Goal: Information Seeking & Learning: Check status

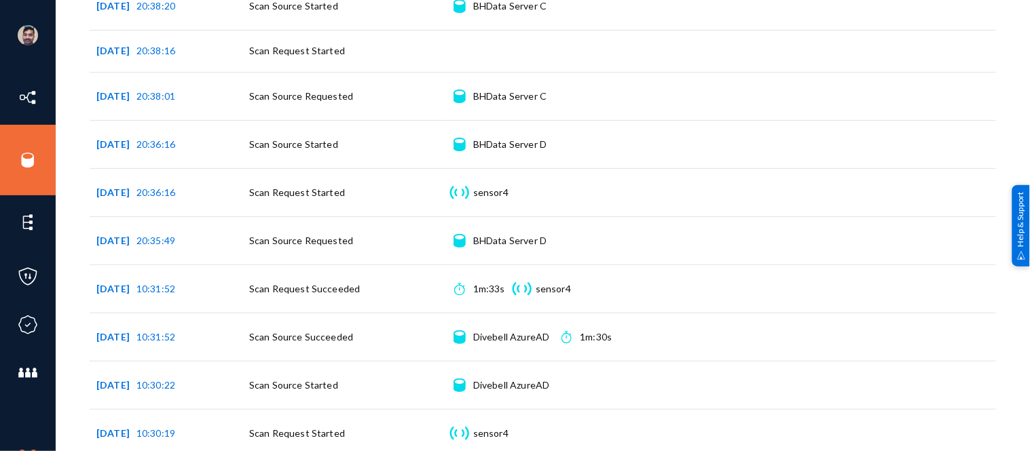
scroll to position [22, 0]
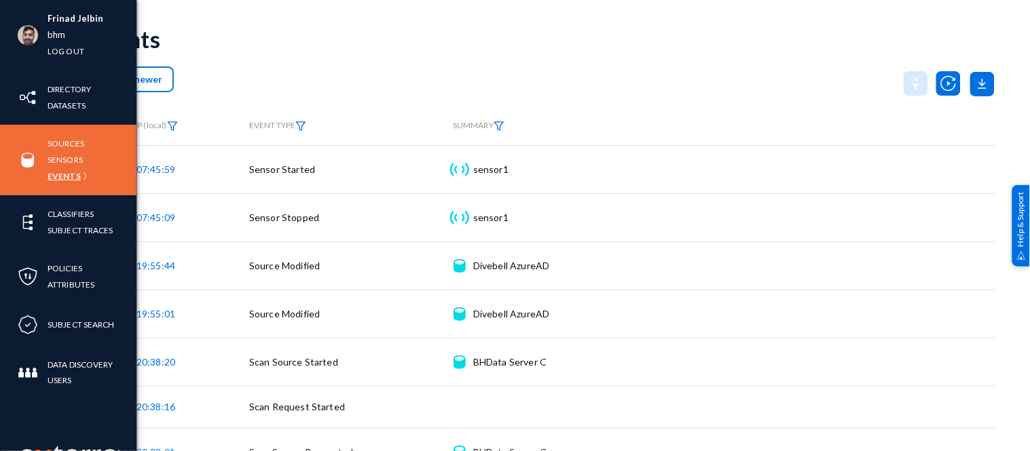
click at [64, 174] on link "Events" at bounding box center [64, 176] width 33 height 16
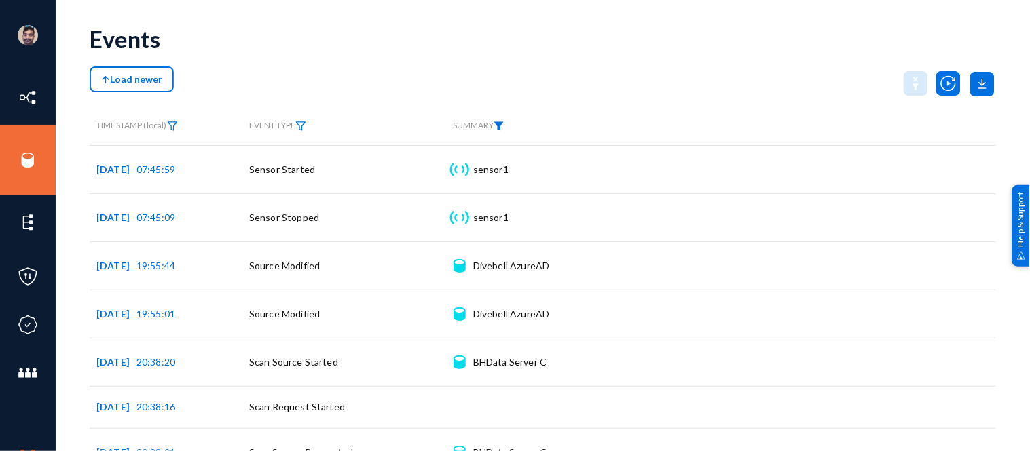
click at [500, 126] on img at bounding box center [498, 126] width 11 height 10
click at [513, 164] on div at bounding box center [525, 159] width 102 height 12
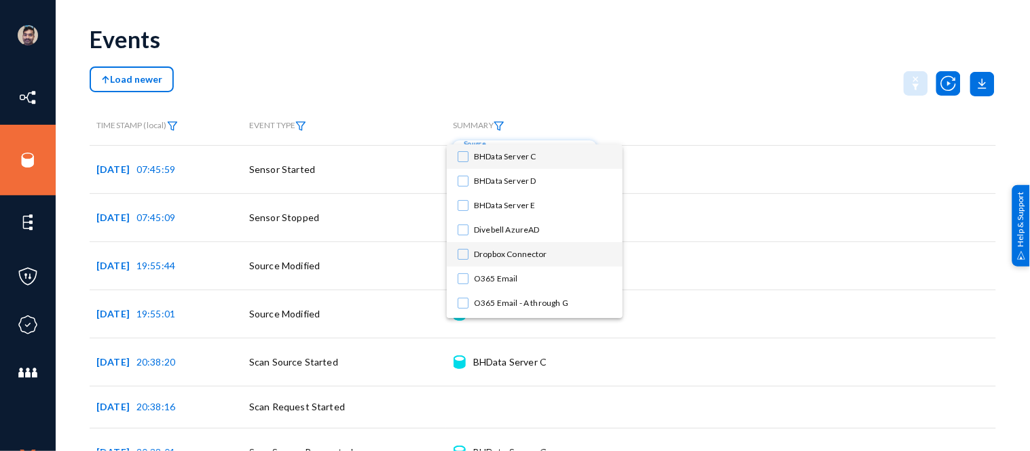
click at [464, 255] on mat-pseudo-checkbox at bounding box center [462, 254] width 11 height 11
click at [697, 81] on div at bounding box center [515, 225] width 1030 height 451
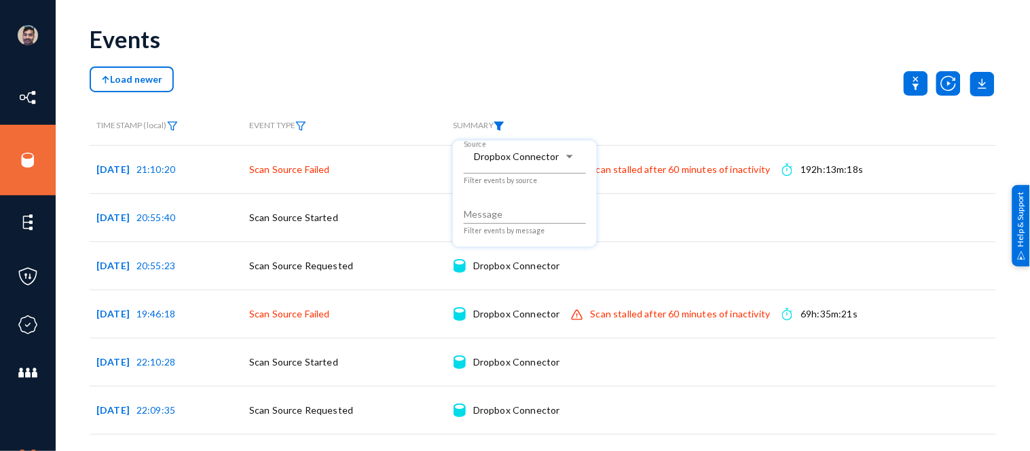
click at [597, 98] on div at bounding box center [515, 225] width 1030 height 451
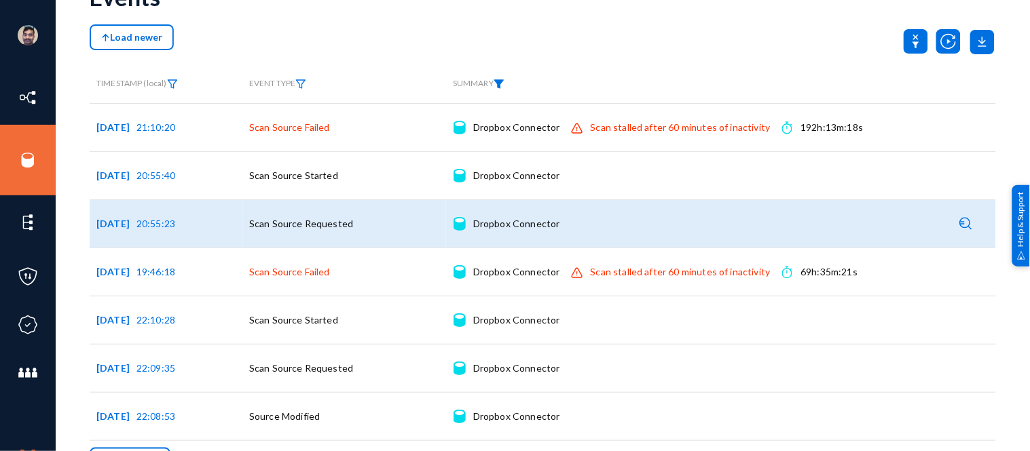
scroll to position [86, 0]
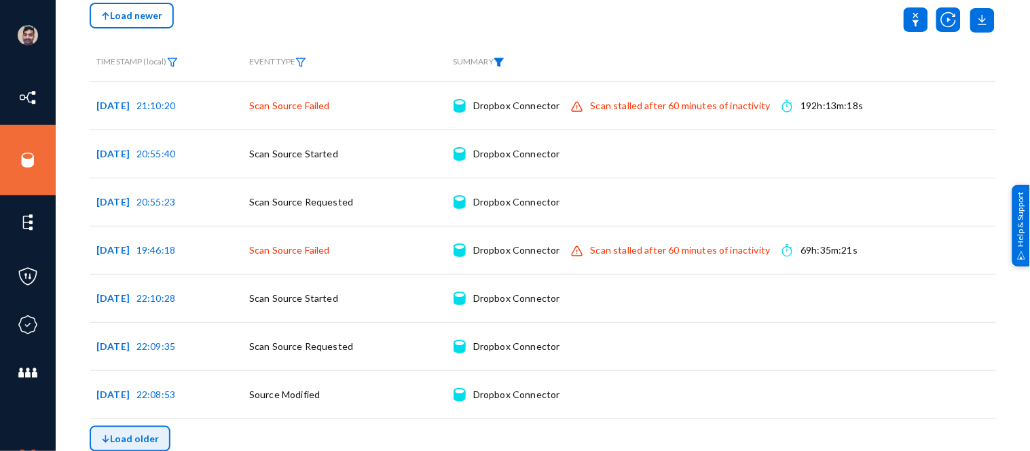
click at [148, 433] on span "Load older" at bounding box center [130, 439] width 58 height 12
click at [131, 438] on span "Load older" at bounding box center [130, 439] width 58 height 12
click at [151, 434] on span "Load older" at bounding box center [130, 439] width 58 height 12
click at [500, 63] on img at bounding box center [498, 63] width 11 height 10
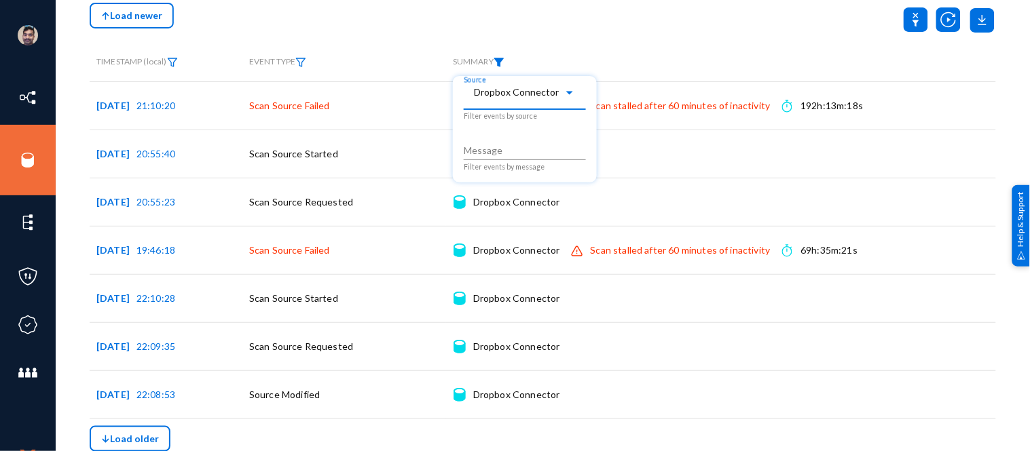
click at [519, 97] on span "Dropbox Connector" at bounding box center [516, 93] width 85 height 12
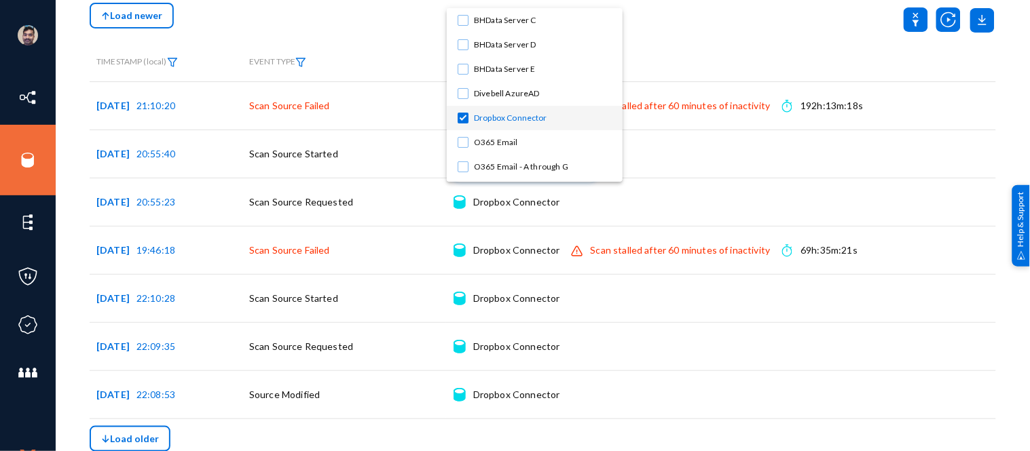
scroll to position [41, 0]
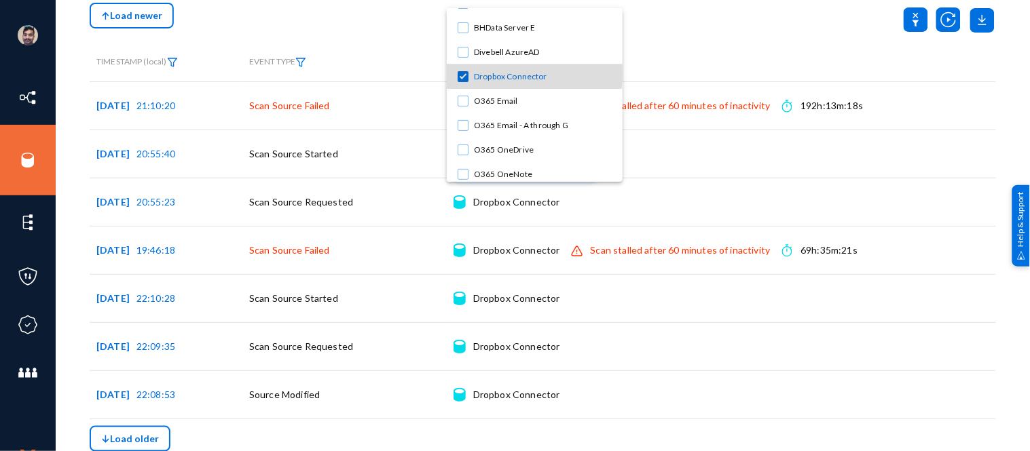
click at [477, 72] on span "Dropbox Connector" at bounding box center [543, 76] width 138 height 24
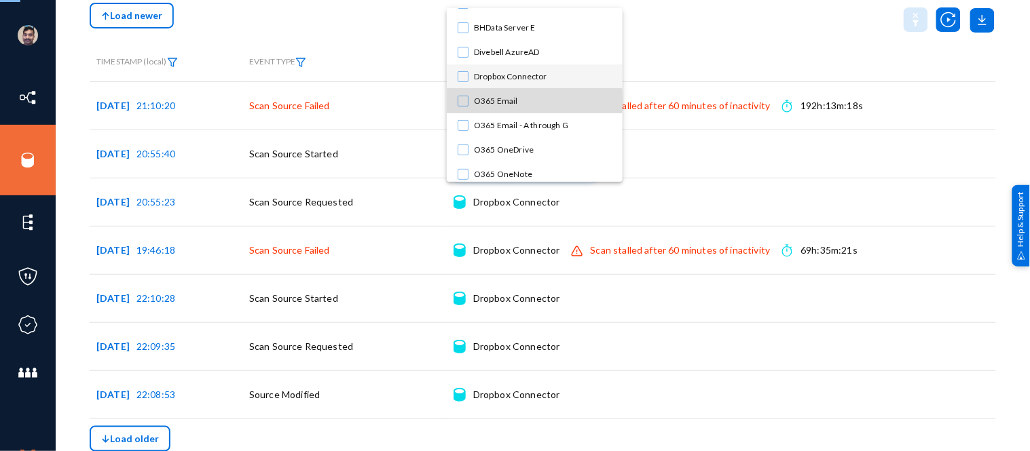
click at [462, 100] on mat-pseudo-checkbox at bounding box center [462, 101] width 11 height 11
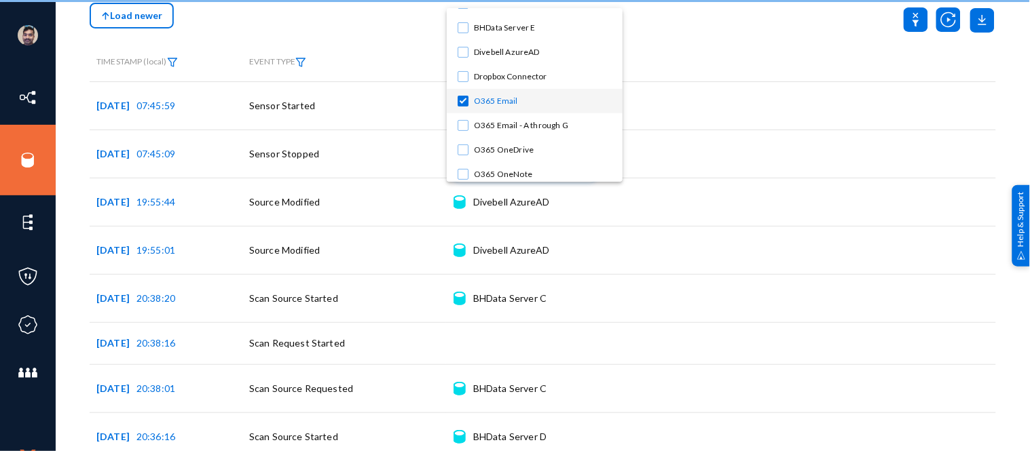
click at [653, 64] on div at bounding box center [515, 225] width 1030 height 451
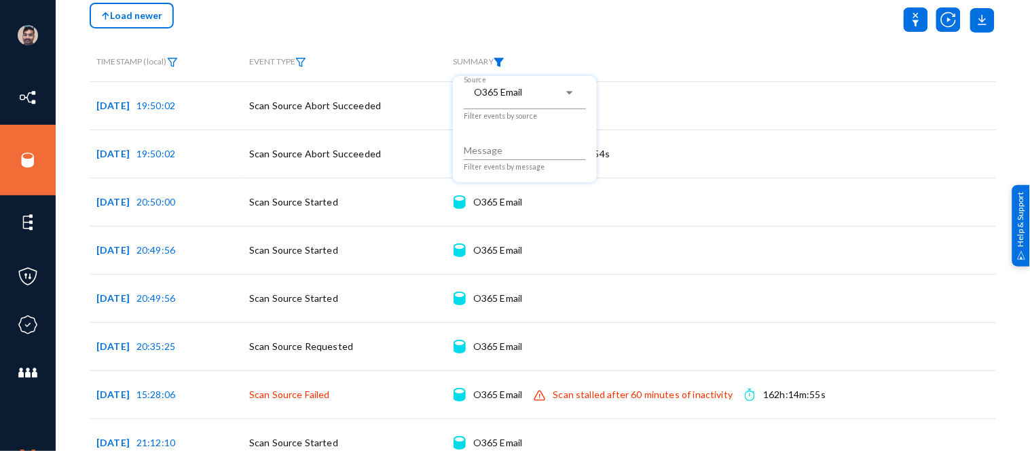
click at [653, 64] on div at bounding box center [515, 225] width 1030 height 451
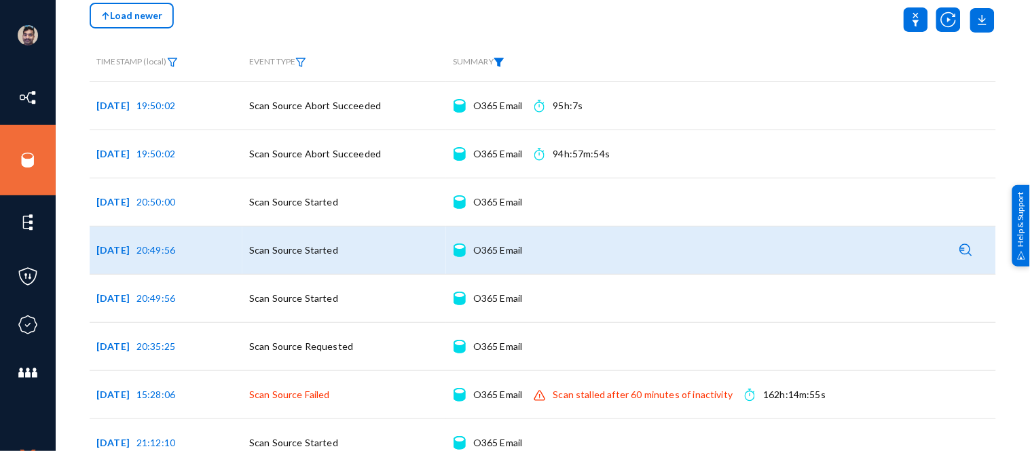
scroll to position [859, 0]
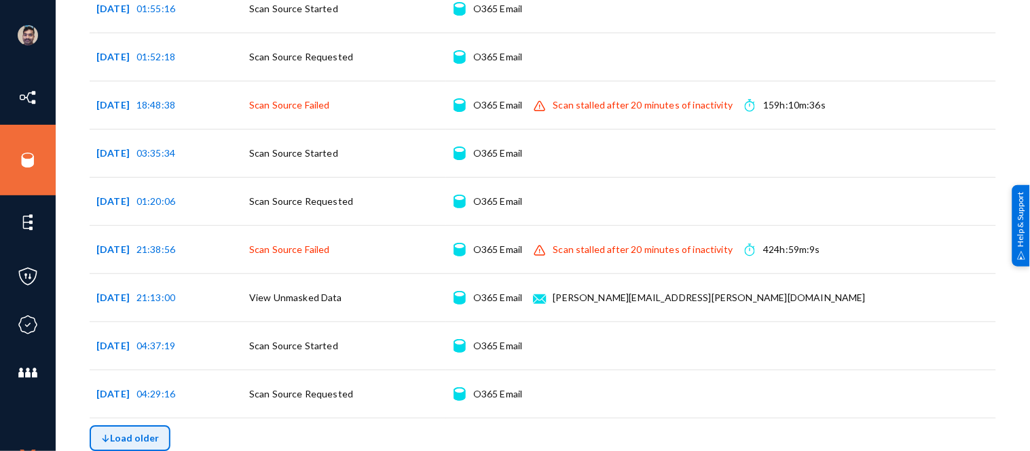
click at [122, 438] on span "Load older" at bounding box center [130, 438] width 58 height 12
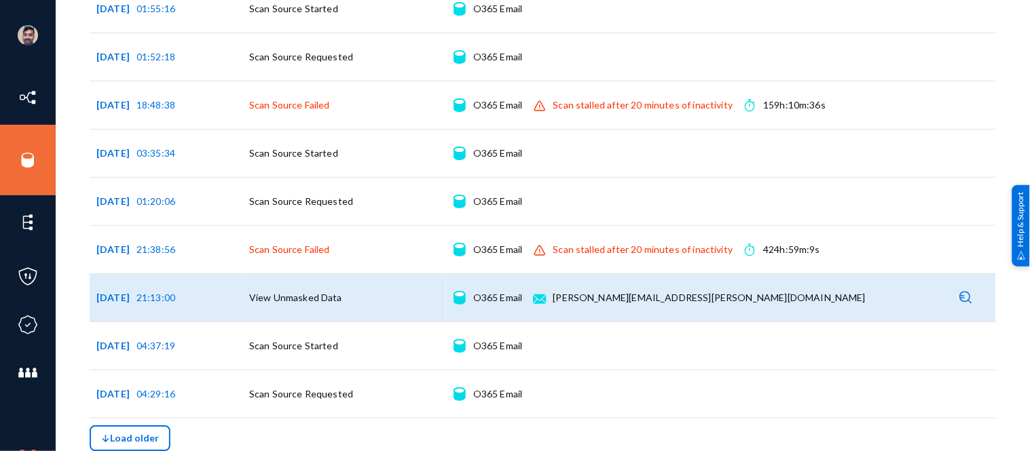
click at [584, 295] on div "[PERSON_NAME][EMAIL_ADDRESS][PERSON_NAME][DOMAIN_NAME]" at bounding box center [709, 298] width 313 height 14
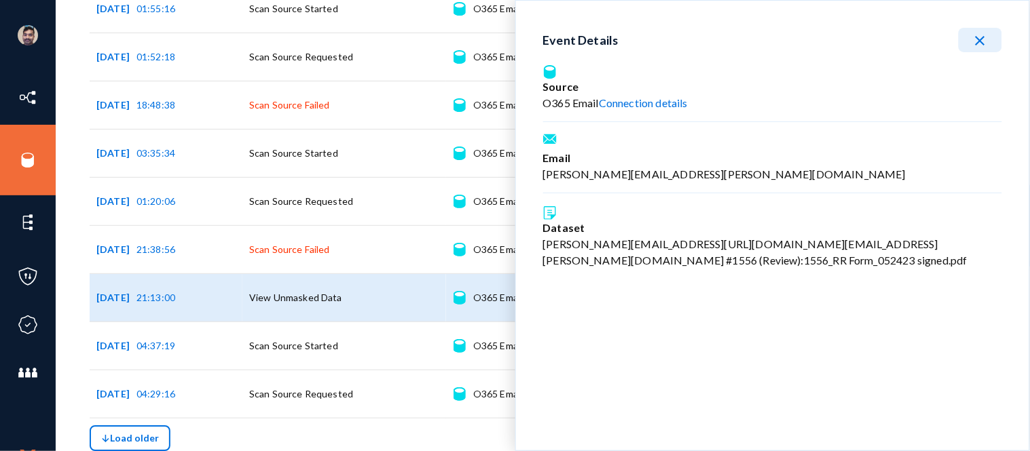
click at [979, 42] on mat-icon "close" at bounding box center [980, 41] width 16 height 16
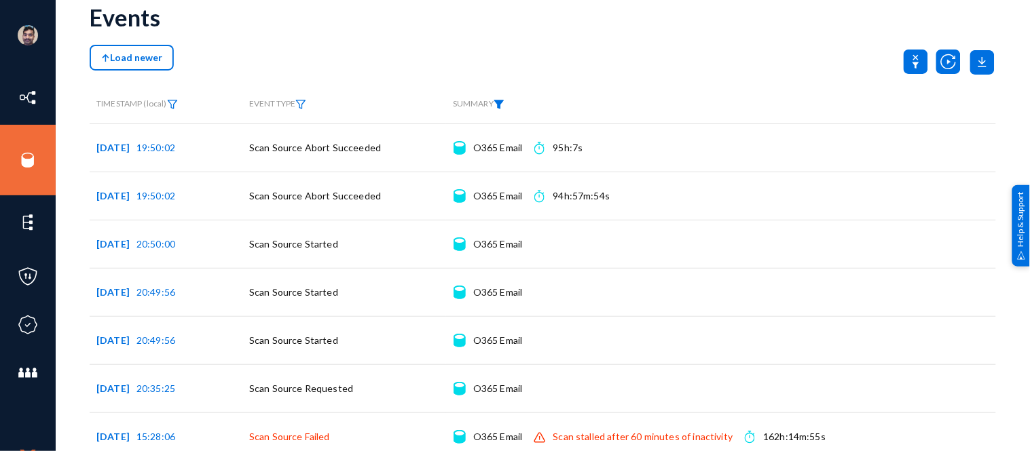
scroll to position [43, 0]
click at [502, 103] on img at bounding box center [498, 105] width 11 height 10
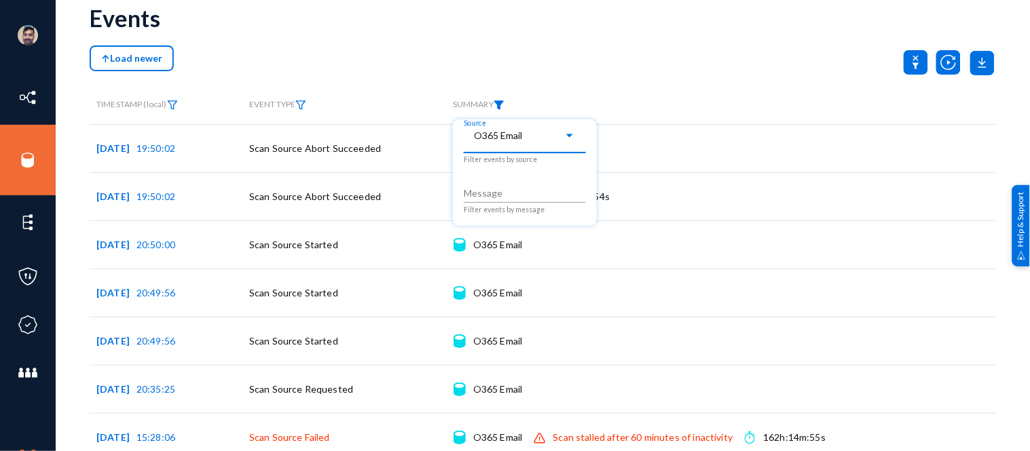
click at [543, 139] on div "O365 Email" at bounding box center [519, 136] width 90 height 12
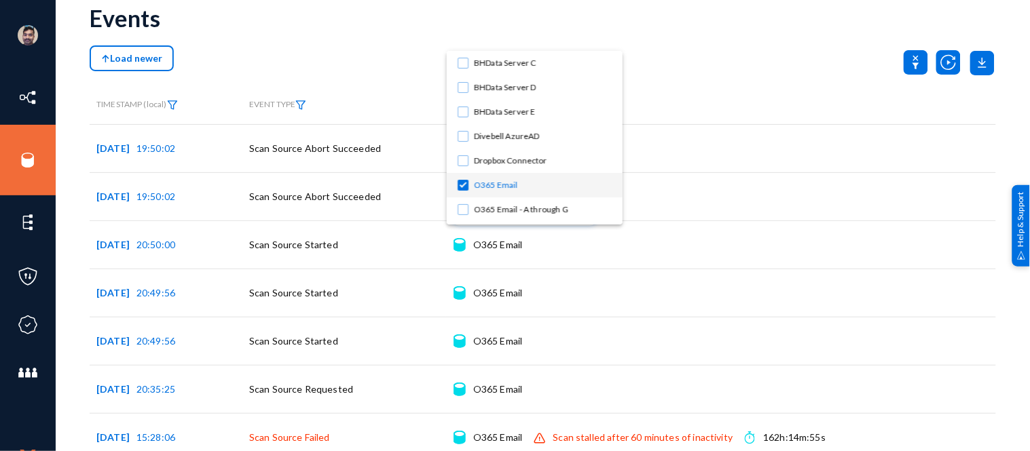
scroll to position [70, 0]
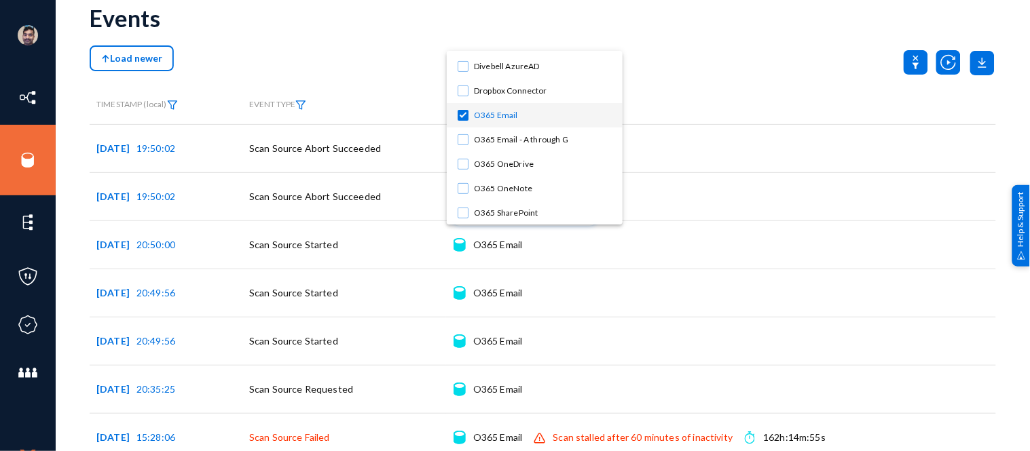
click at [465, 113] on mat-pseudo-checkbox at bounding box center [462, 115] width 11 height 11
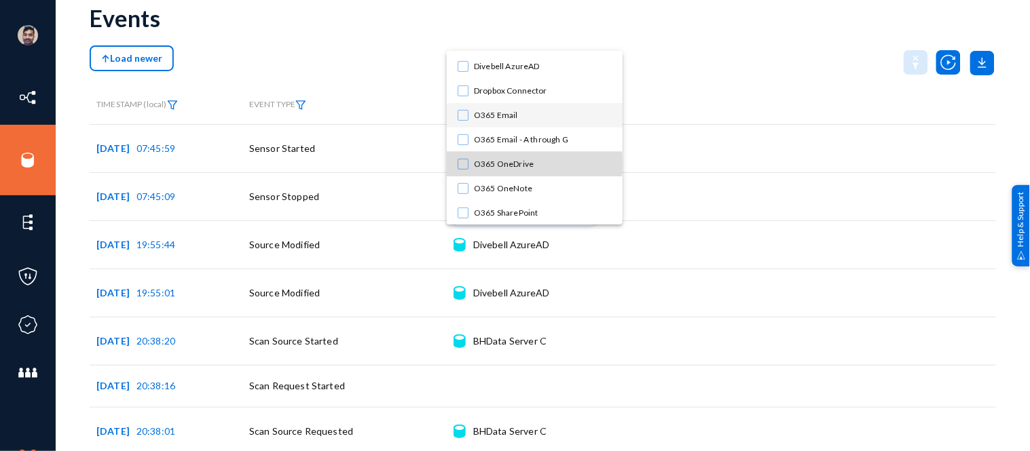
click at [509, 164] on span "O365 OneDrive" at bounding box center [543, 164] width 138 height 24
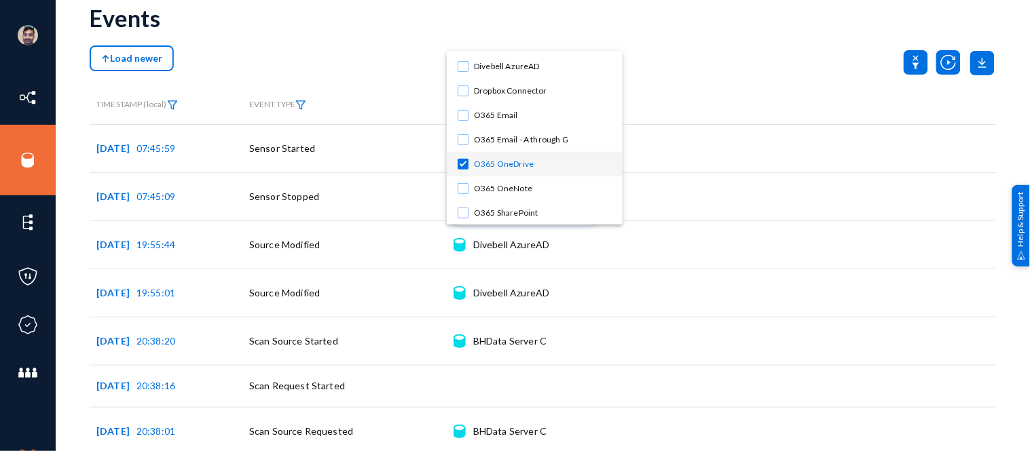
click at [706, 86] on div at bounding box center [515, 225] width 1030 height 451
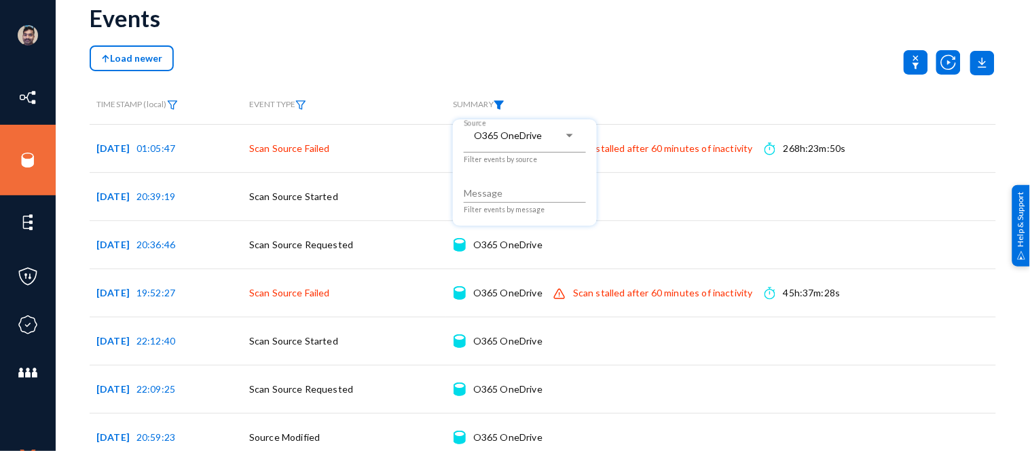
click at [706, 86] on div at bounding box center [515, 225] width 1030 height 451
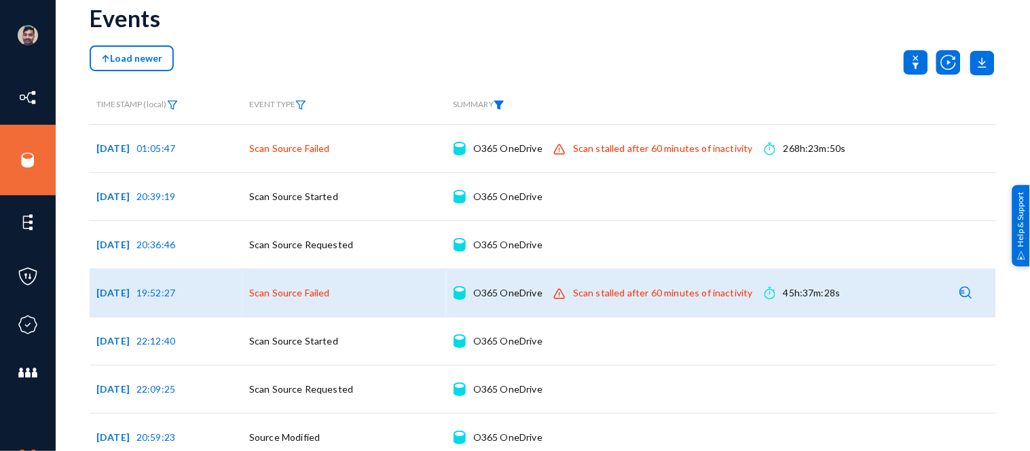
scroll to position [86, 0]
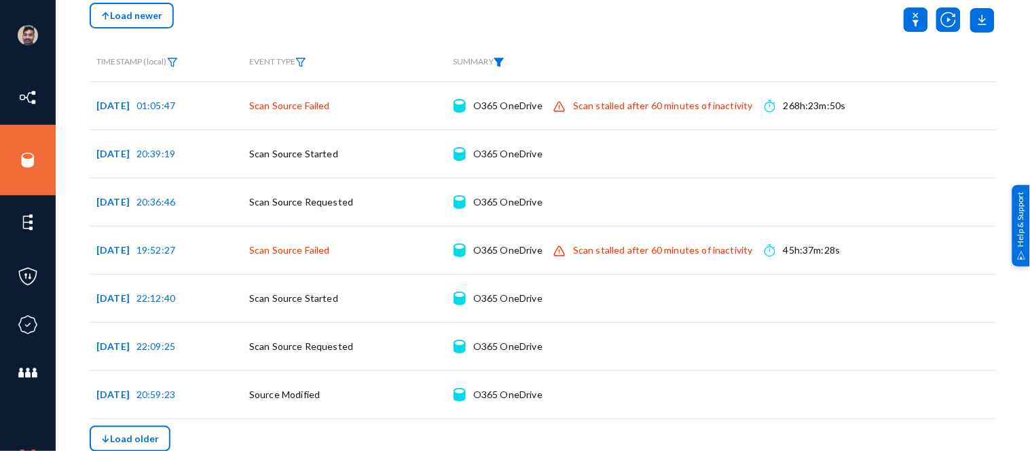
click at [146, 436] on span "Load older" at bounding box center [130, 439] width 58 height 12
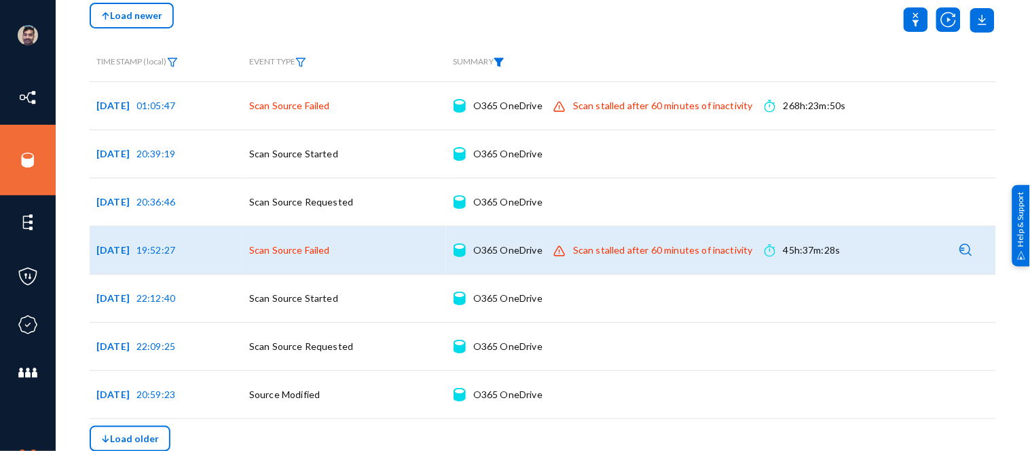
scroll to position [0, 0]
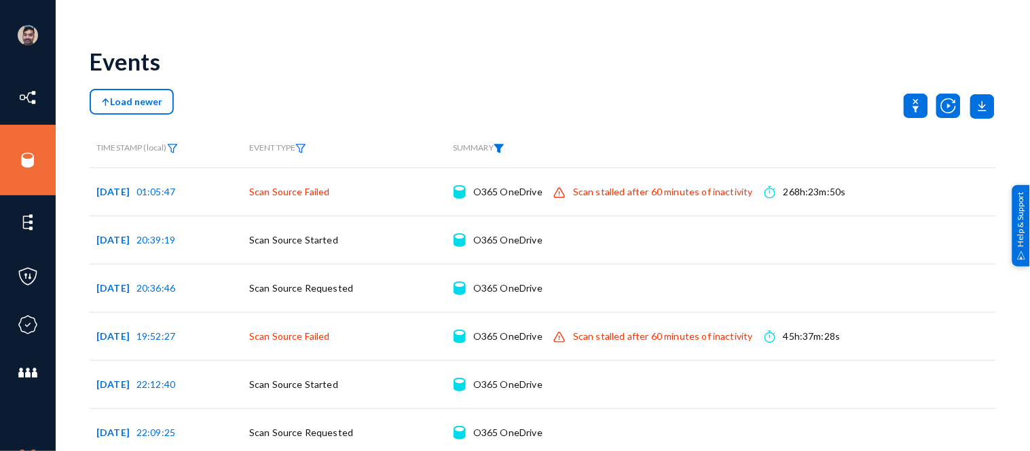
click at [502, 147] on img at bounding box center [498, 149] width 11 height 10
click at [521, 181] on span "O365 OneDrive" at bounding box center [508, 179] width 68 height 12
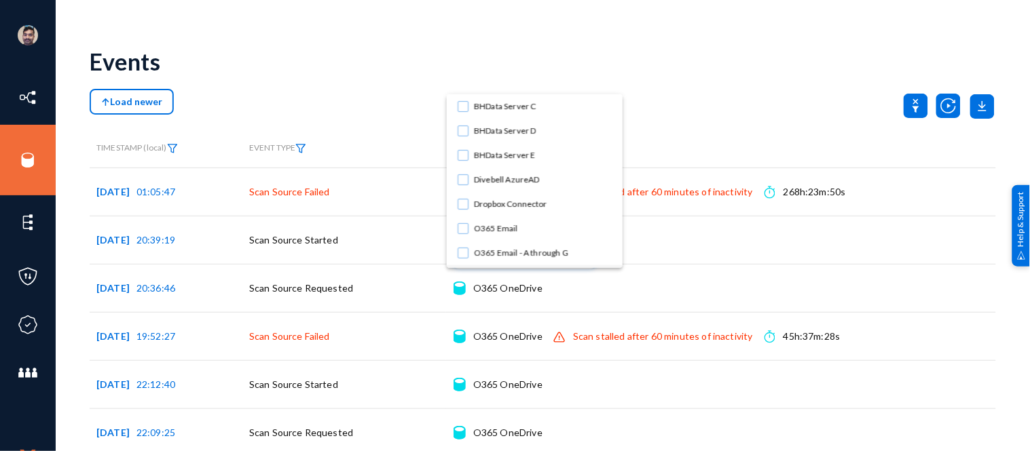
scroll to position [95, 0]
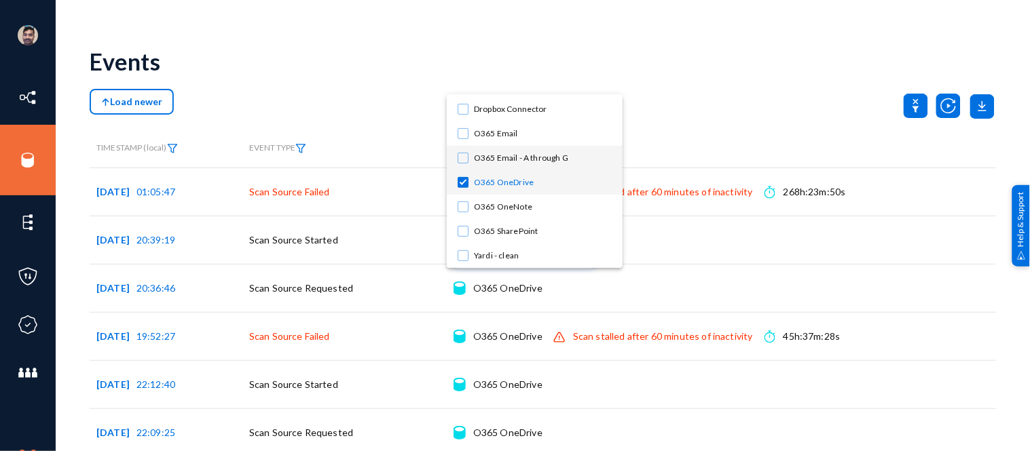
click at [466, 157] on mat-pseudo-checkbox at bounding box center [462, 158] width 11 height 11
click at [464, 179] on mat-pseudo-checkbox at bounding box center [462, 182] width 11 height 11
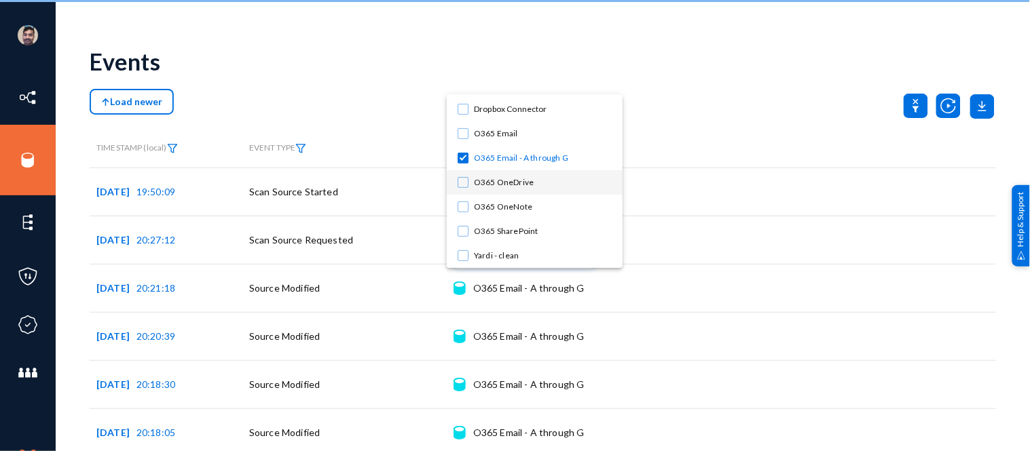
click at [756, 112] on div at bounding box center [515, 225] width 1030 height 451
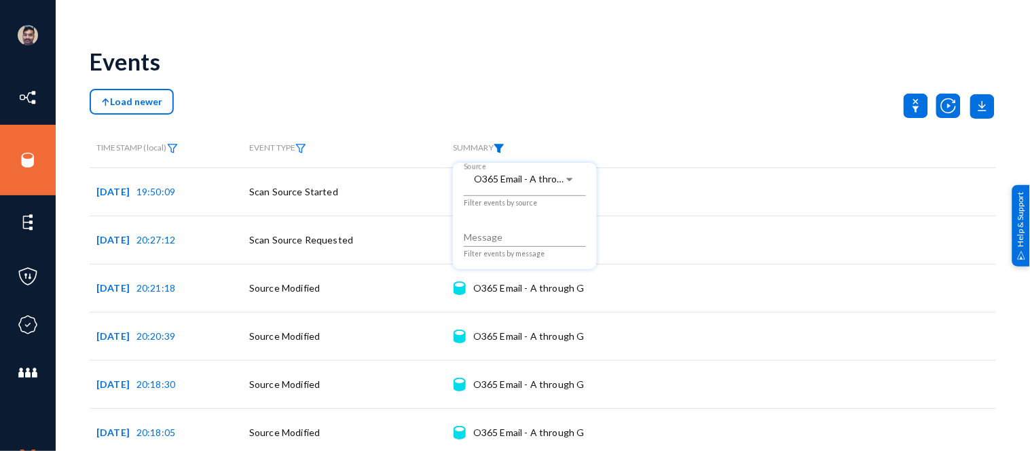
click at [673, 96] on div at bounding box center [515, 225] width 1030 height 451
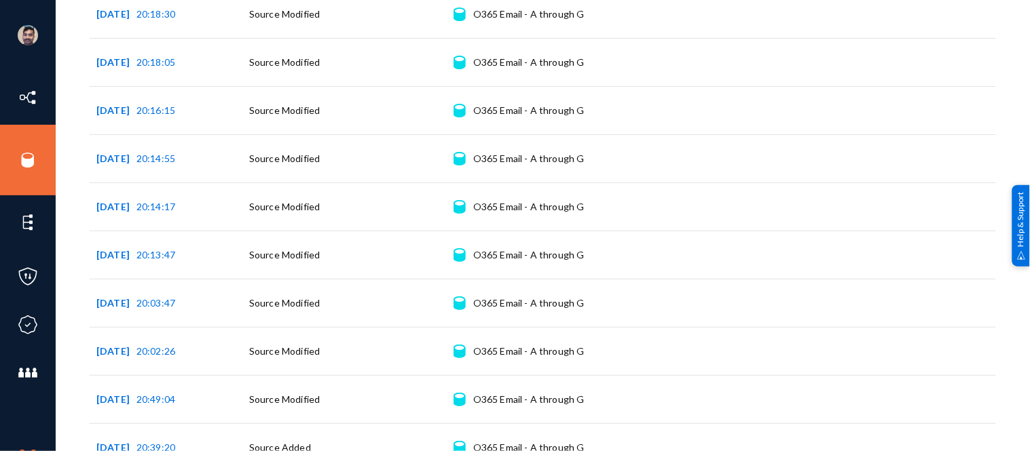
scroll to position [424, 0]
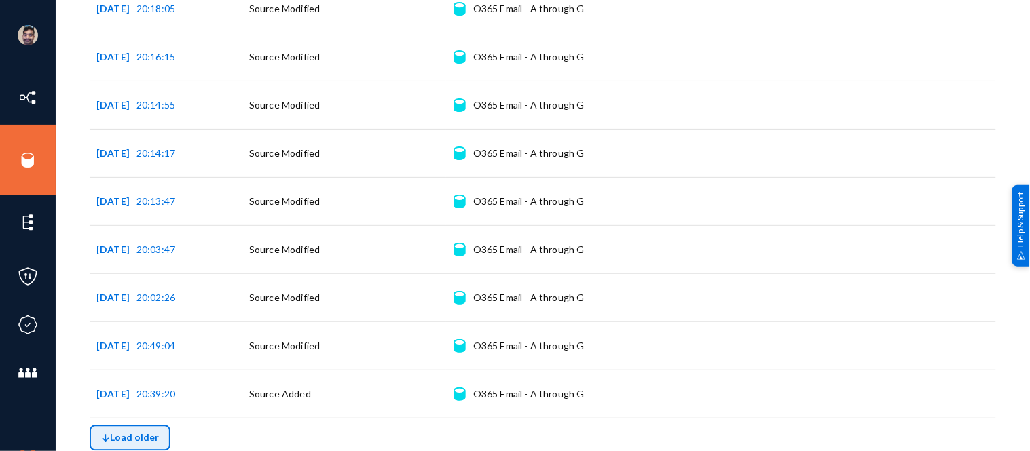
click at [153, 432] on button "Load older" at bounding box center [130, 439] width 81 height 26
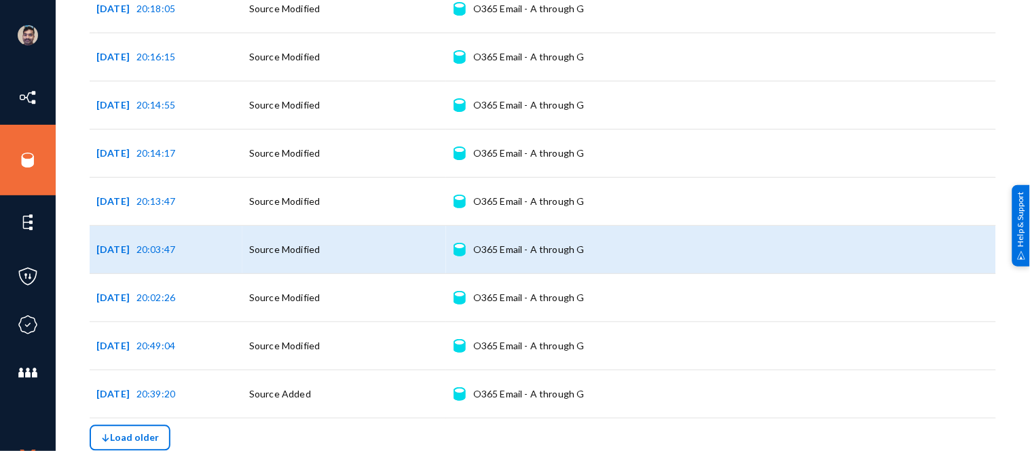
scroll to position [0, 0]
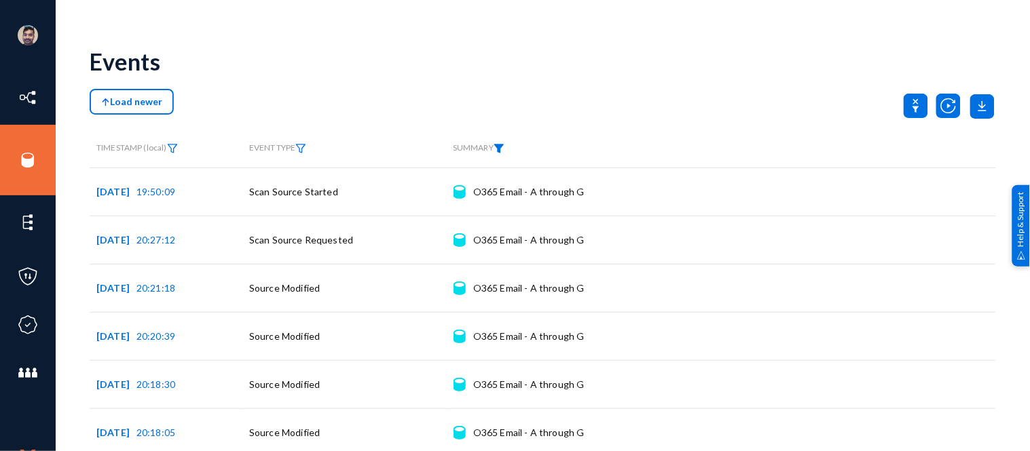
click at [500, 153] on img at bounding box center [498, 149] width 11 height 10
click at [910, 105] on div at bounding box center [515, 225] width 1030 height 451
click at [910, 105] on icon at bounding box center [915, 106] width 24 height 24
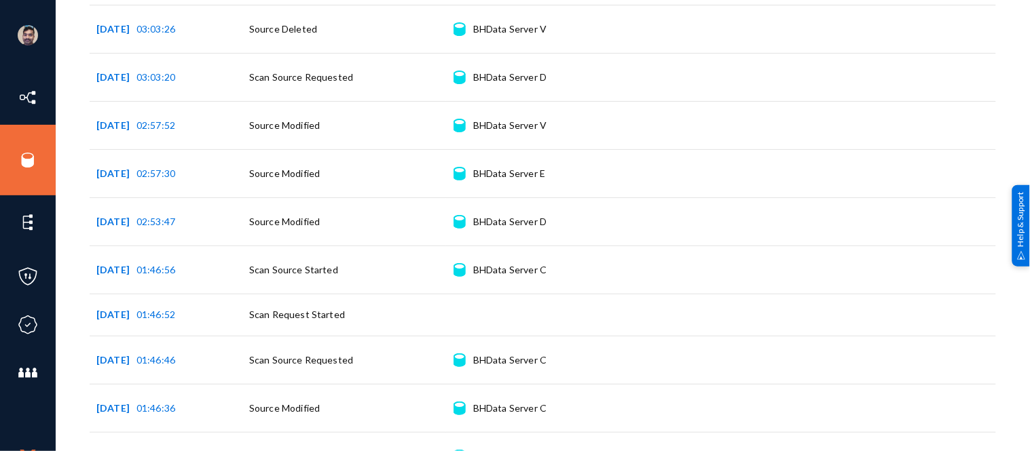
scroll to position [2819, 0]
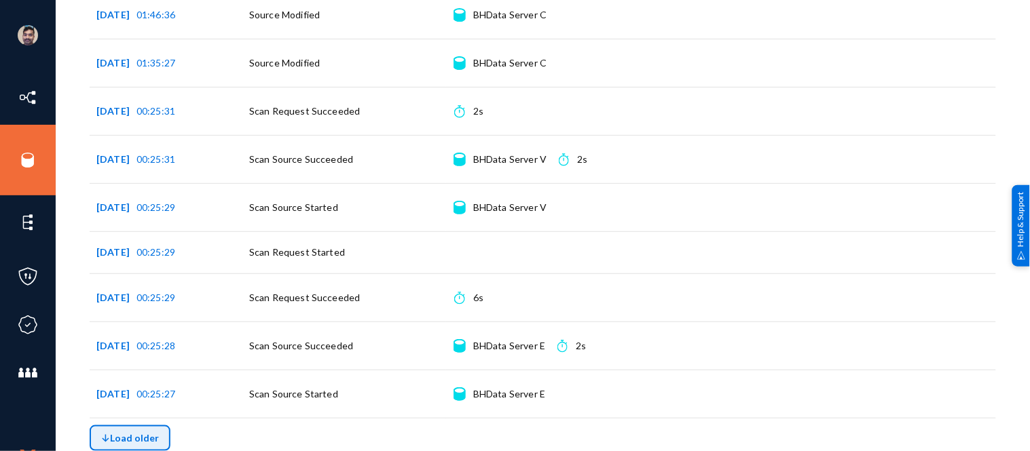
click at [134, 436] on span "Load older" at bounding box center [130, 438] width 58 height 12
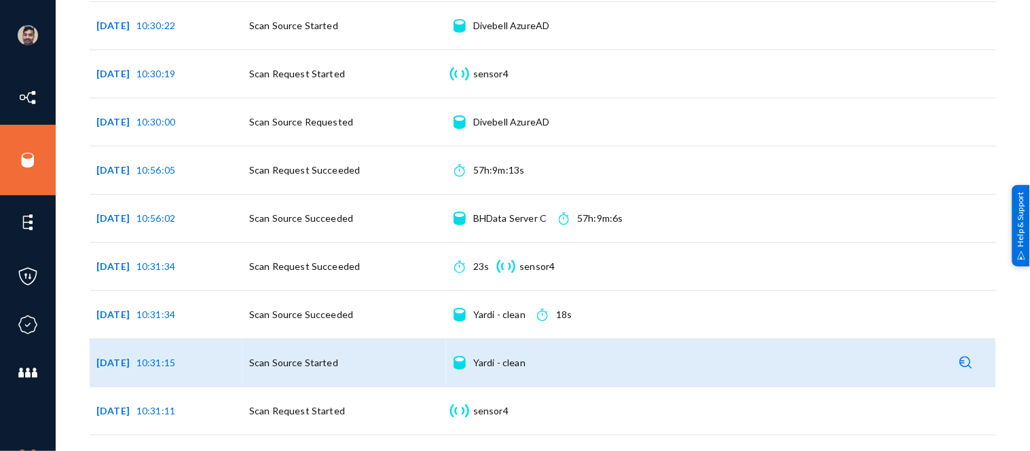
scroll to position [0, 0]
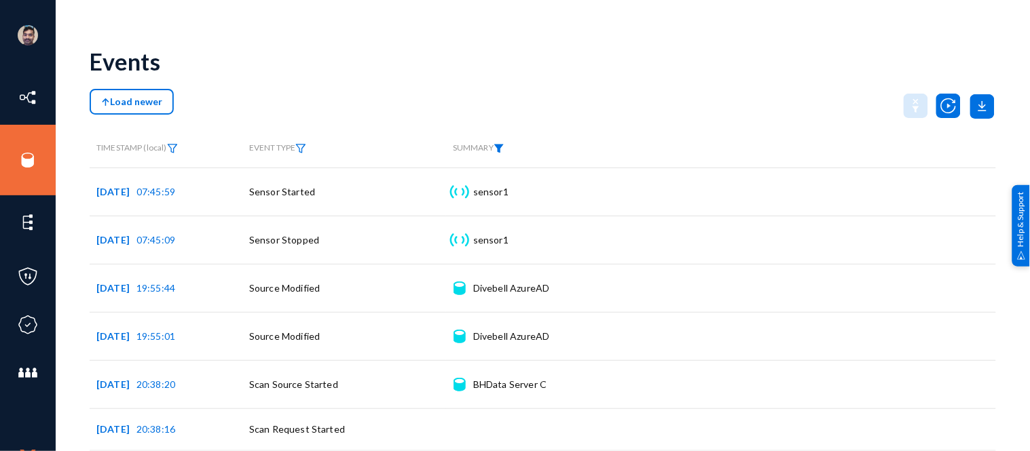
click at [501, 147] on img at bounding box center [498, 149] width 11 height 10
click at [491, 180] on span at bounding box center [519, 179] width 90 height 12
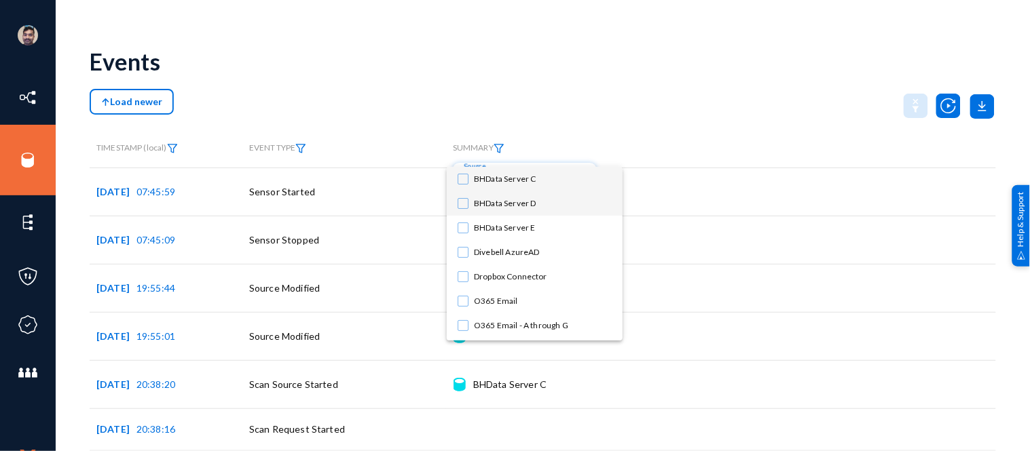
click at [465, 204] on mat-pseudo-checkbox at bounding box center [462, 203] width 11 height 11
click at [702, 76] on div at bounding box center [515, 225] width 1030 height 451
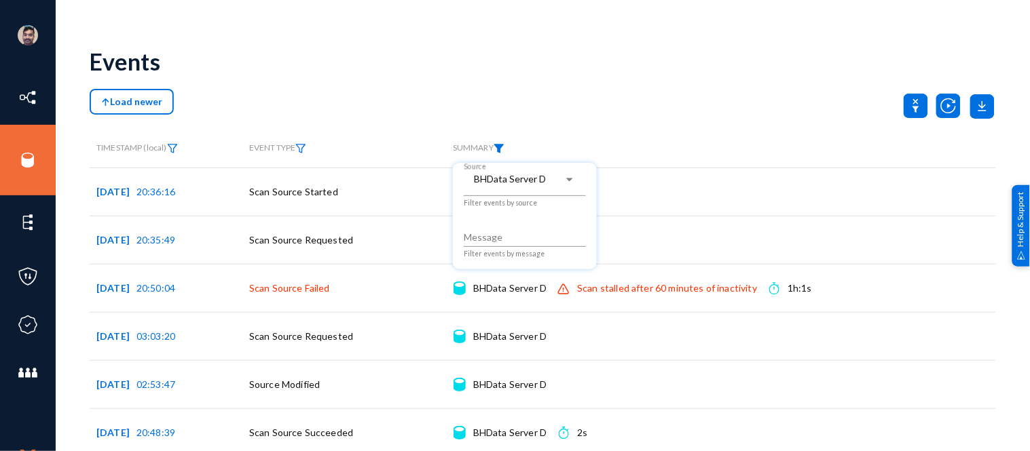
click at [660, 75] on div at bounding box center [515, 225] width 1030 height 451
click at [500, 147] on img at bounding box center [498, 149] width 11 height 10
click at [508, 180] on span "BHData Server D" at bounding box center [510, 179] width 72 height 12
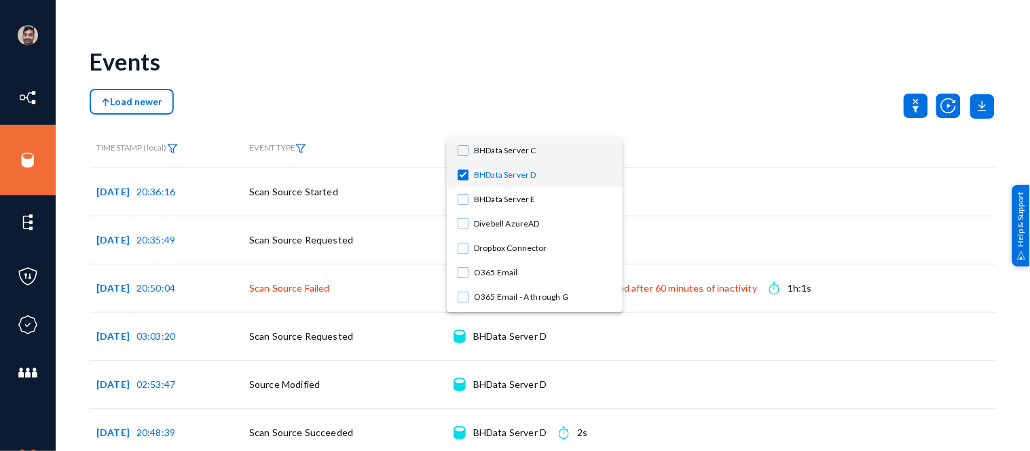
click at [479, 149] on span "BHData Server C" at bounding box center [543, 150] width 138 height 24
click at [475, 170] on span "BHData Server D" at bounding box center [543, 175] width 138 height 24
click at [590, 100] on div at bounding box center [515, 225] width 1030 height 451
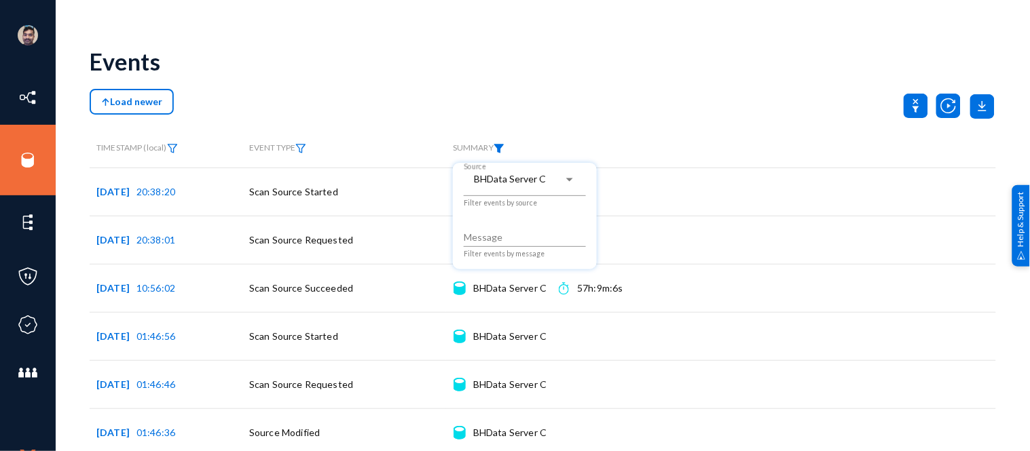
click at [659, 89] on div at bounding box center [515, 225] width 1030 height 451
click at [502, 148] on img at bounding box center [498, 149] width 11 height 10
click at [498, 182] on span "BHData Server C" at bounding box center [510, 179] width 72 height 12
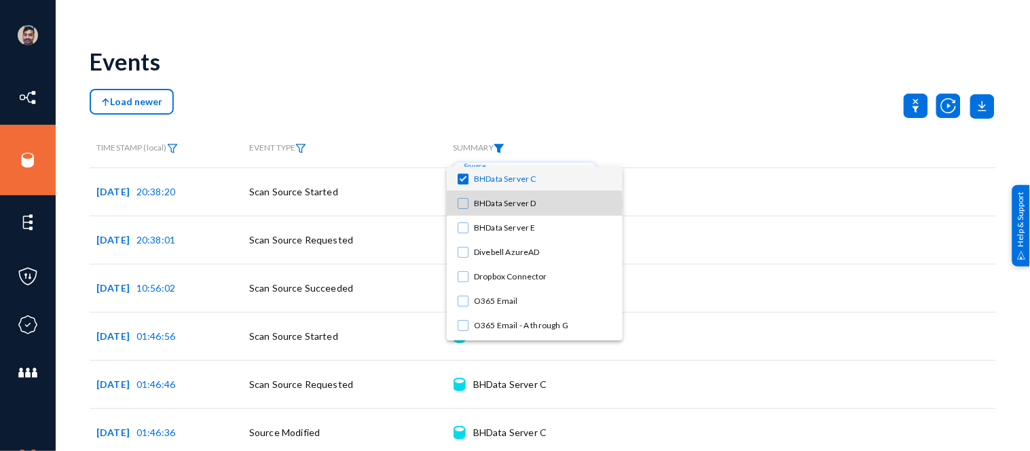
click at [496, 204] on span "BHData Server D" at bounding box center [543, 203] width 138 height 24
click at [494, 181] on span "BHData Server C" at bounding box center [543, 179] width 138 height 24
click at [641, 105] on div at bounding box center [515, 225] width 1030 height 451
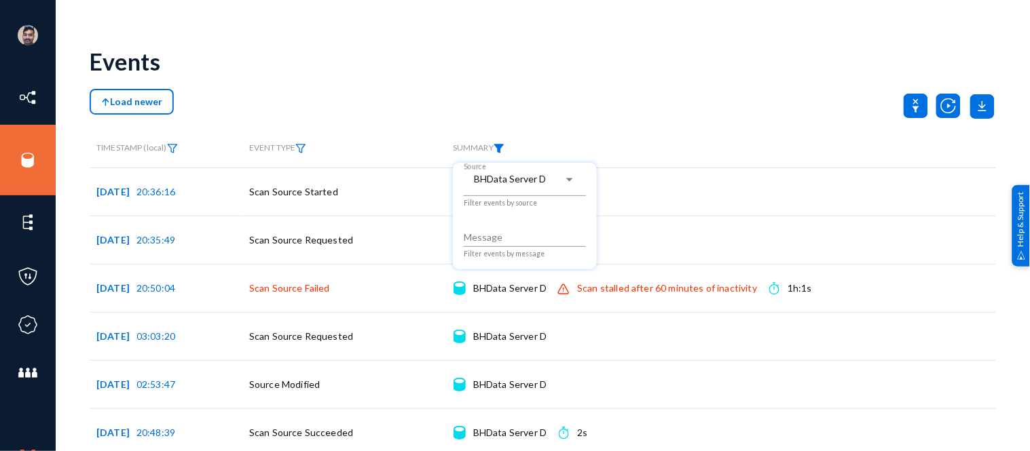
click at [641, 105] on div at bounding box center [515, 225] width 1030 height 451
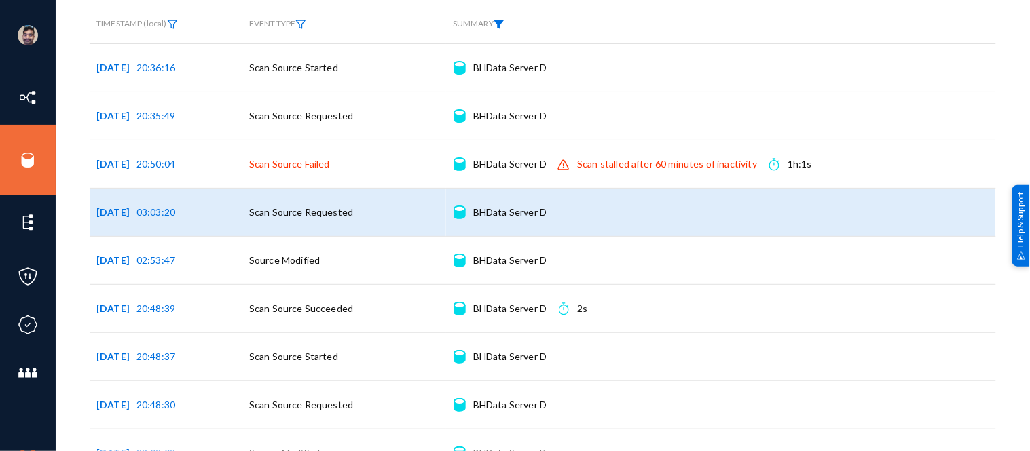
scroll to position [124, 0]
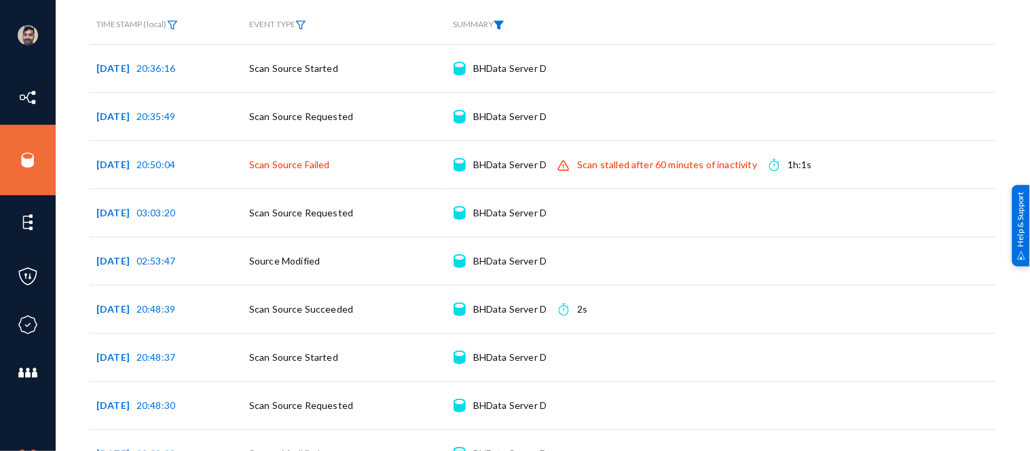
click at [503, 22] on img at bounding box center [498, 25] width 11 height 10
click at [514, 53] on span "BHData Server D" at bounding box center [510, 56] width 72 height 12
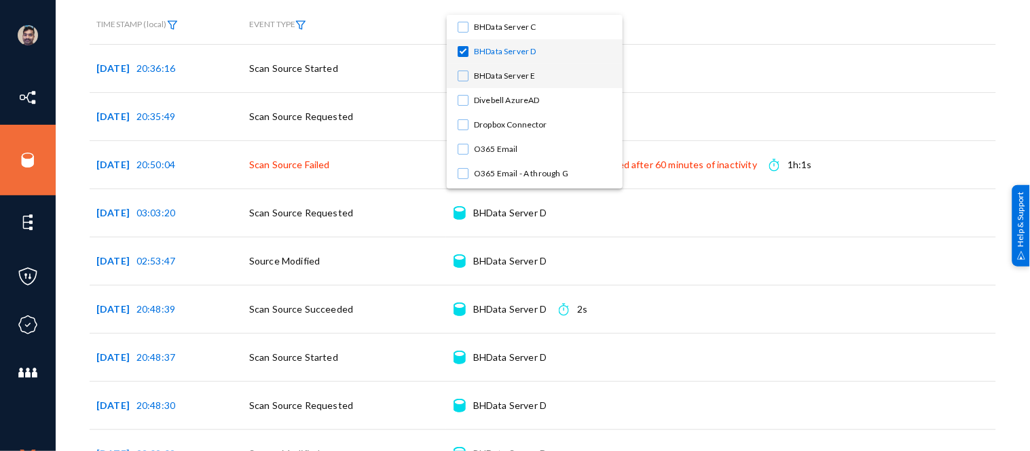
click at [500, 75] on span "BHData Server E" at bounding box center [543, 76] width 138 height 24
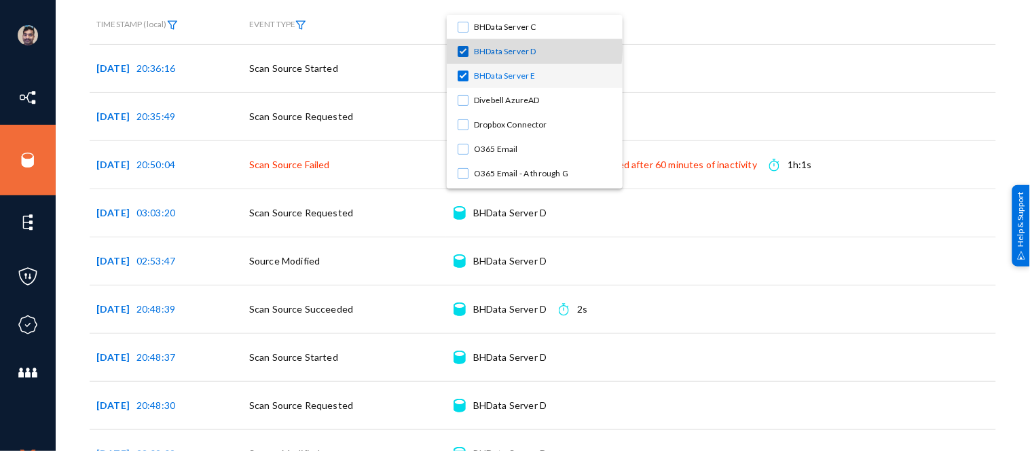
click at [497, 49] on span "BHData Server D" at bounding box center [543, 51] width 138 height 24
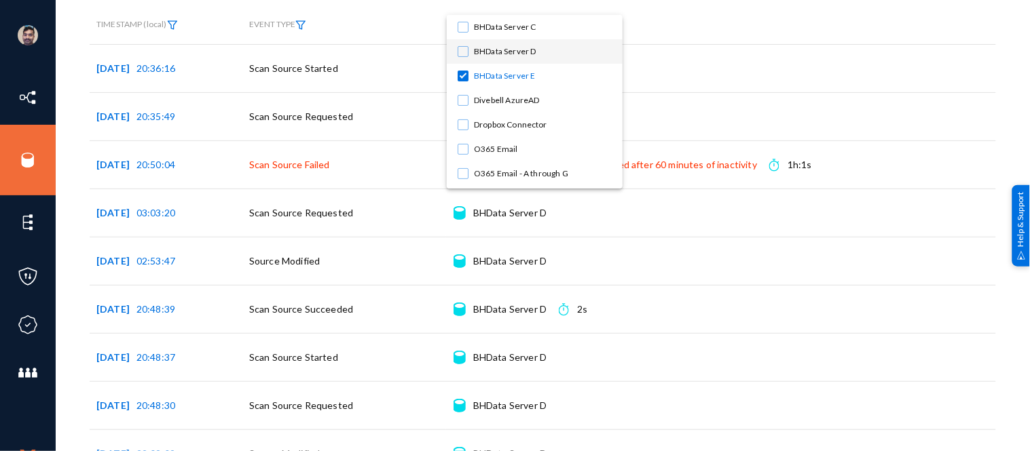
click at [654, 24] on div at bounding box center [515, 225] width 1030 height 451
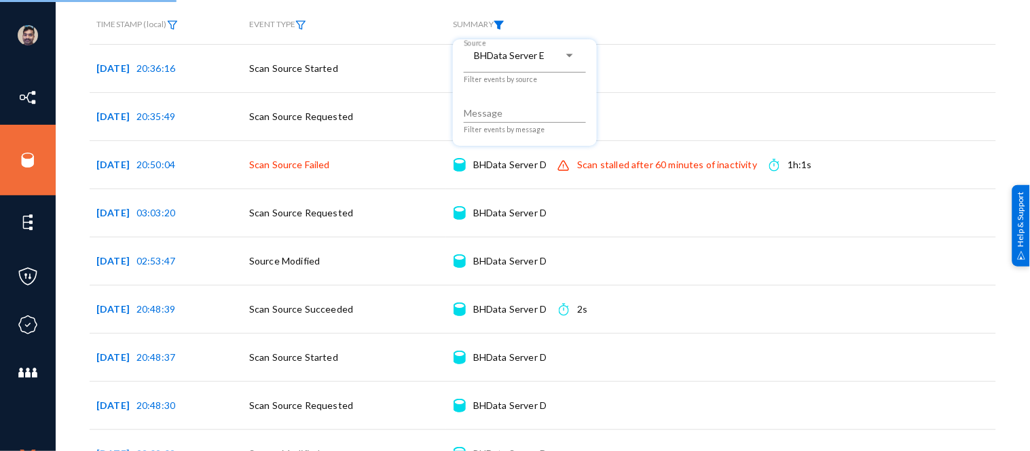
scroll to position [0, 0]
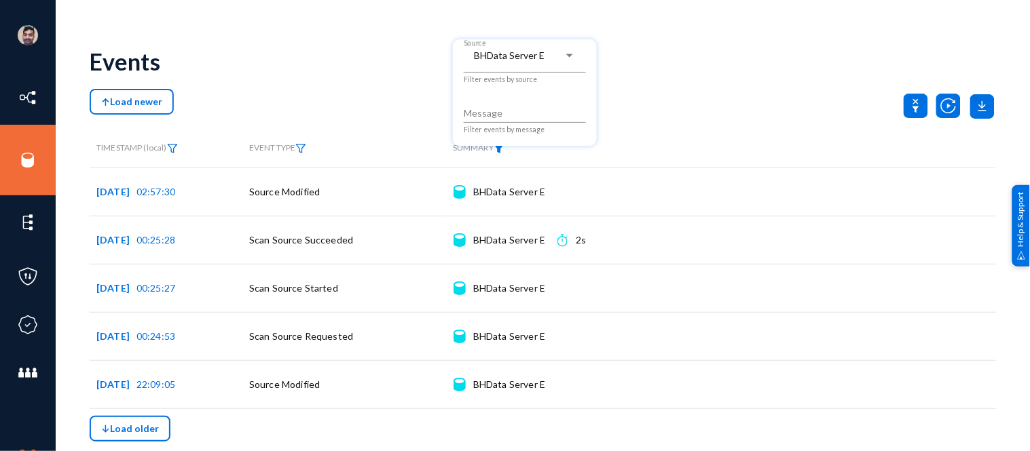
click at [655, 53] on div at bounding box center [515, 225] width 1030 height 451
click at [501, 148] on img at bounding box center [498, 149] width 11 height 10
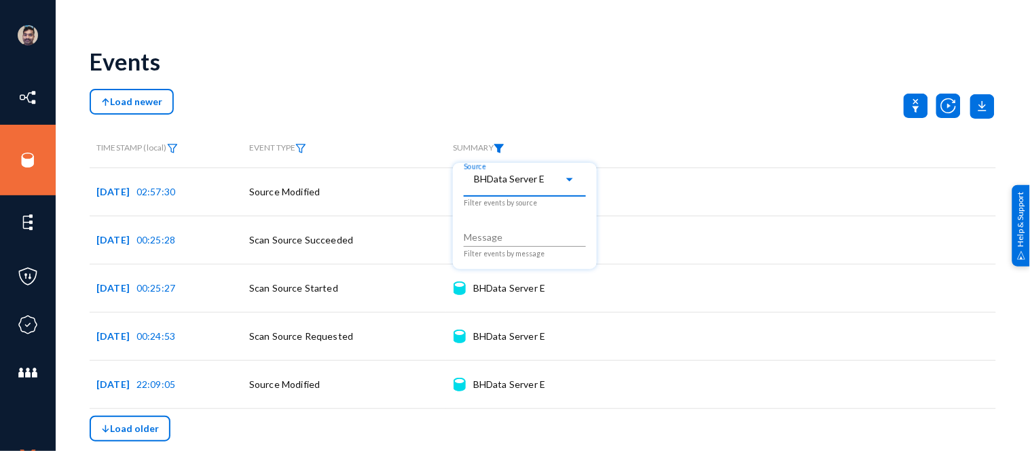
click at [510, 182] on span "BHData Server E" at bounding box center [509, 179] width 71 height 12
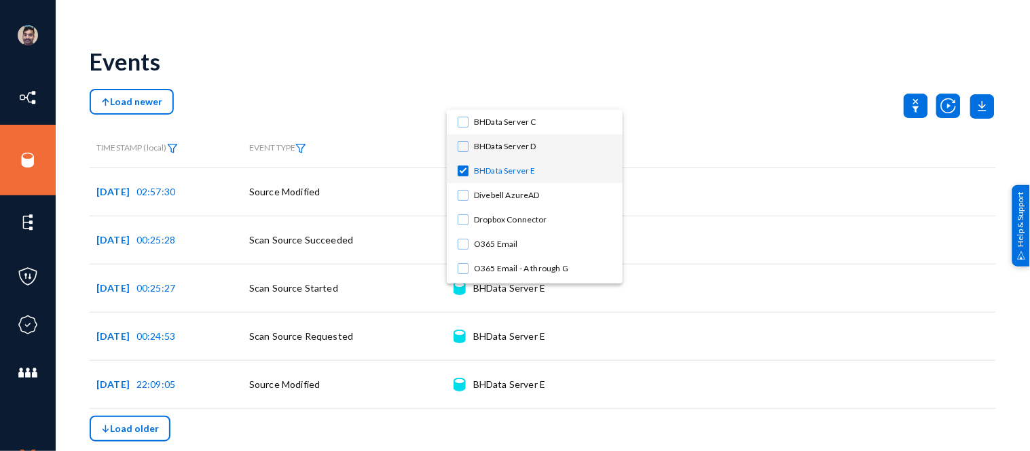
click at [490, 145] on span "BHData Server D" at bounding box center [543, 146] width 138 height 24
click at [462, 170] on mat-pseudo-checkbox at bounding box center [462, 171] width 11 height 11
click at [736, 80] on div at bounding box center [515, 225] width 1030 height 451
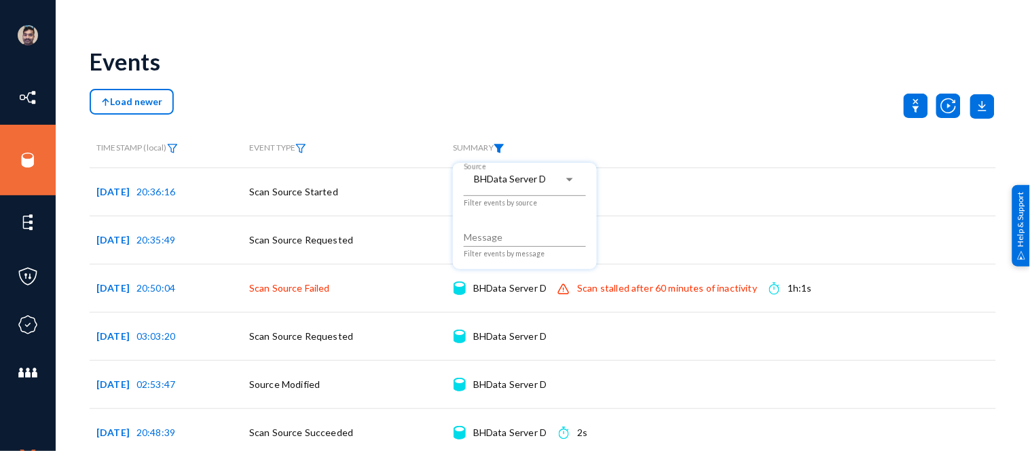
click at [545, 106] on div at bounding box center [515, 225] width 1030 height 451
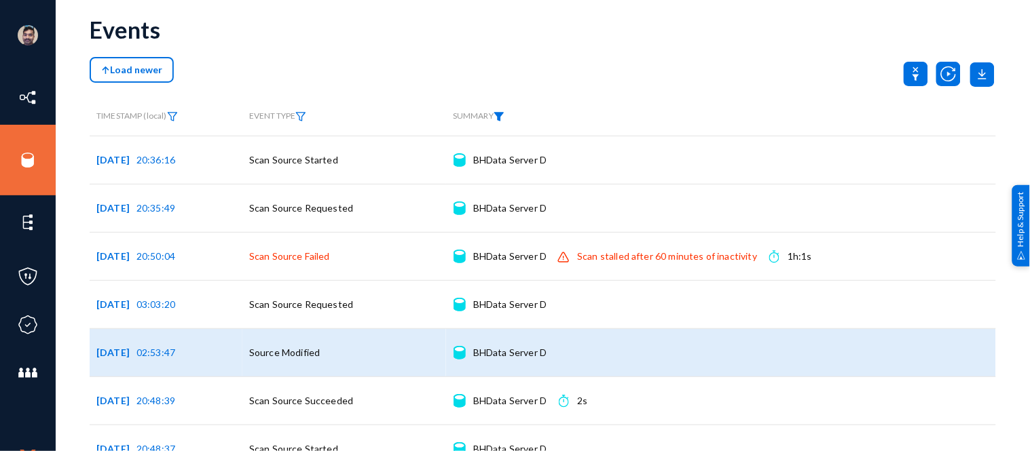
scroll to position [31, 0]
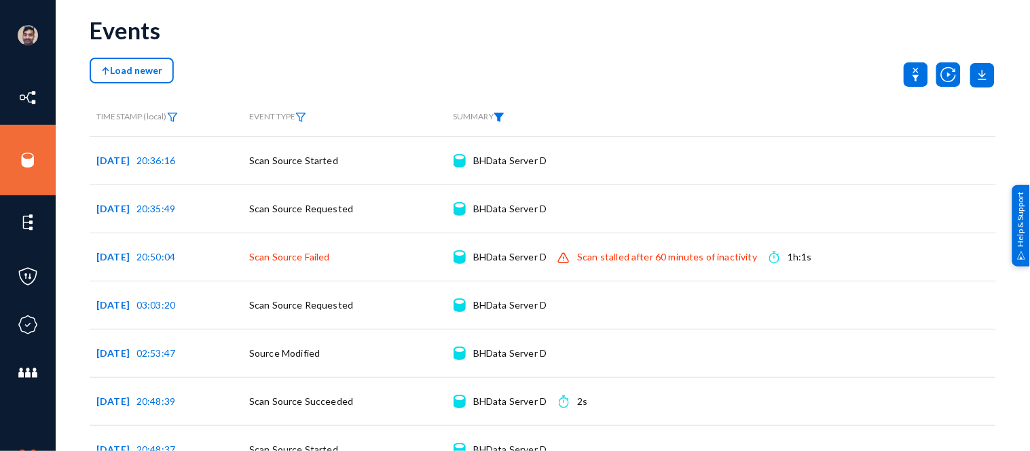
click at [500, 117] on img at bounding box center [498, 118] width 11 height 10
click at [528, 145] on span "BHData Server D" at bounding box center [510, 148] width 72 height 12
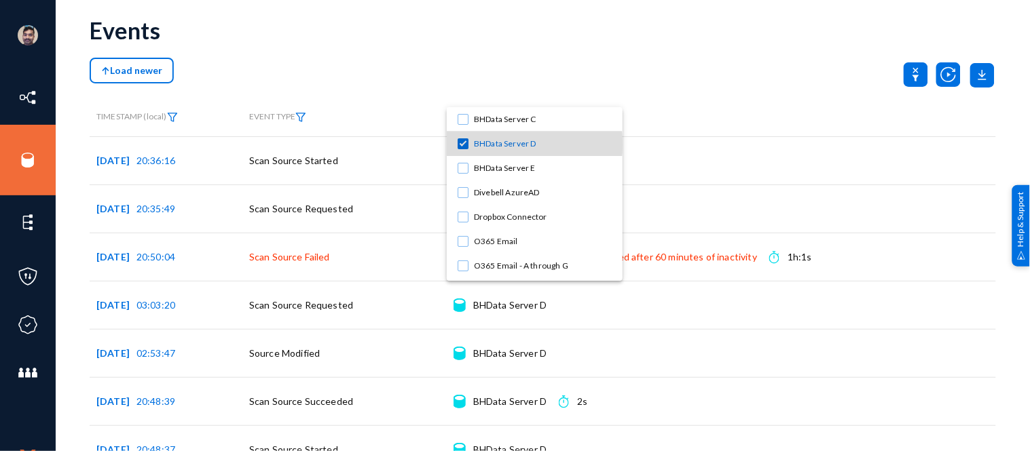
click at [464, 145] on mat-pseudo-checkbox at bounding box center [462, 143] width 11 height 11
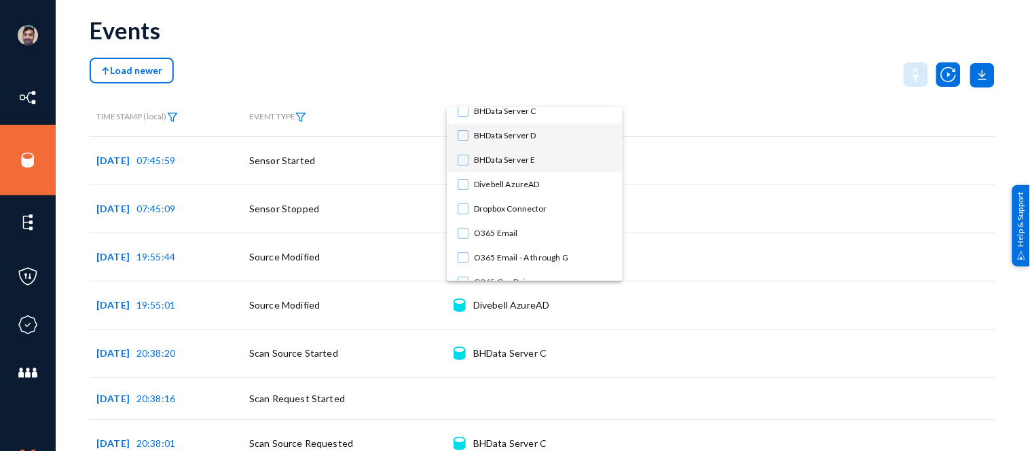
scroll to position [0, 0]
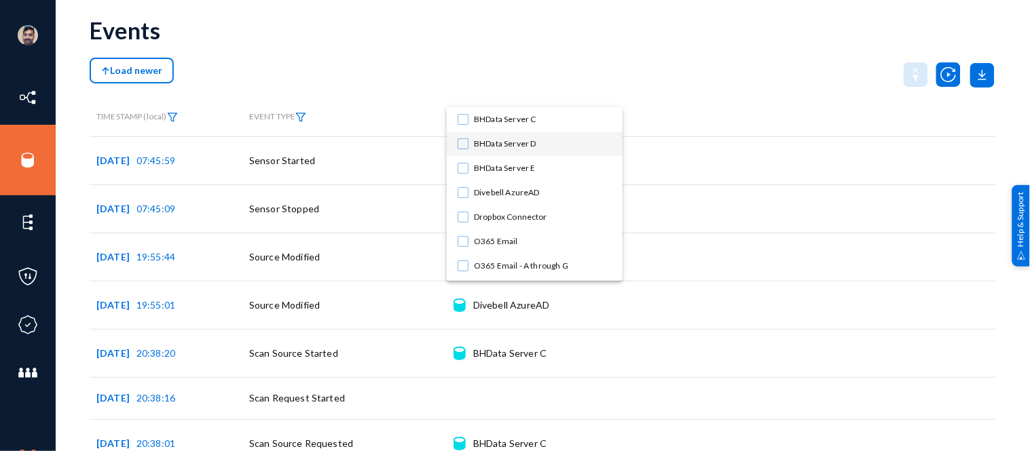
click at [569, 53] on div at bounding box center [515, 225] width 1030 height 451
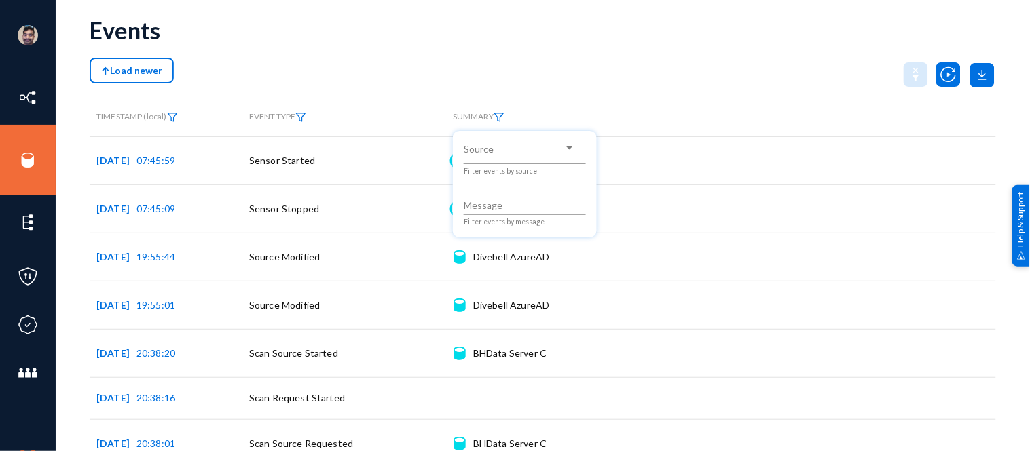
click at [19, 151] on div at bounding box center [515, 225] width 1030 height 451
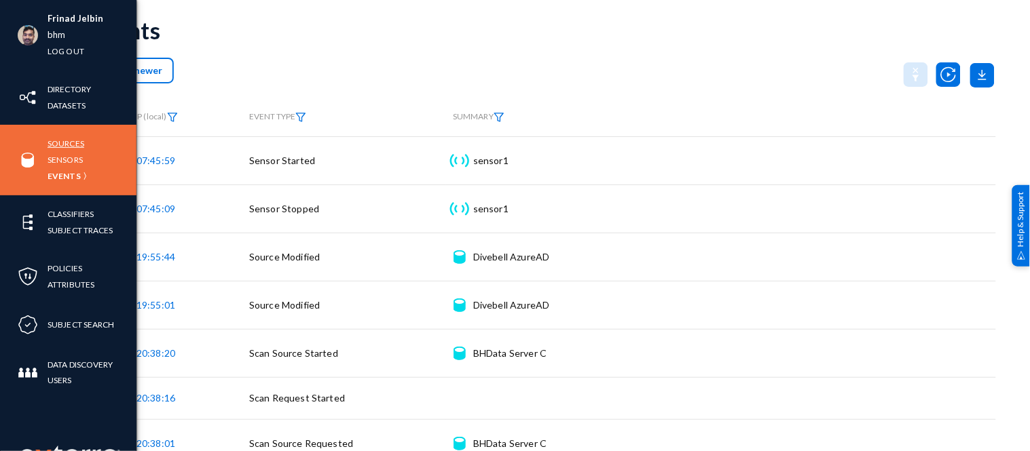
click at [70, 143] on link "Sources" at bounding box center [66, 144] width 37 height 16
